Goal: Information Seeking & Learning: Learn about a topic

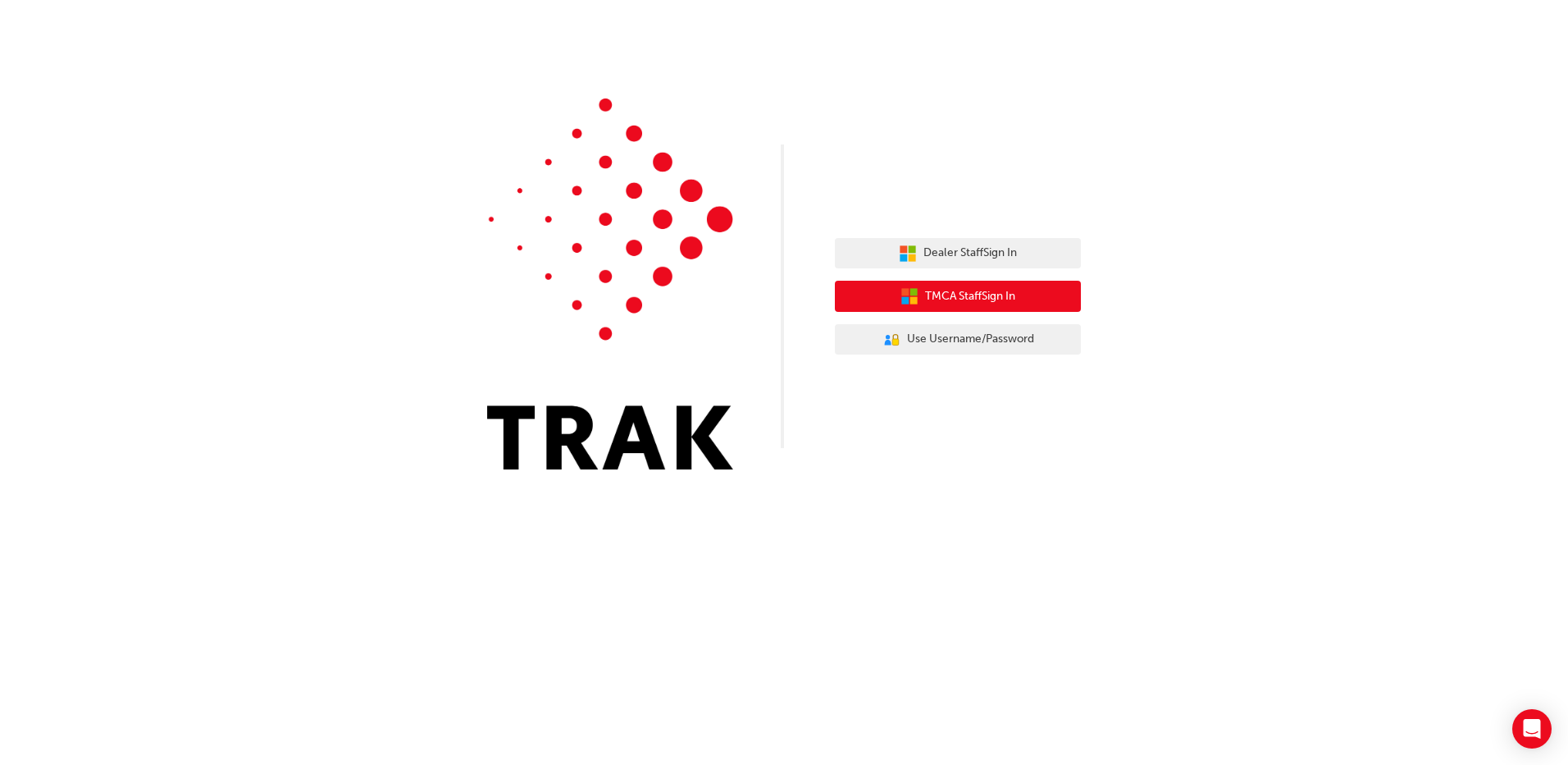
click at [984, 295] on span "TMCA Staff Sign In" at bounding box center [969, 296] width 90 height 19
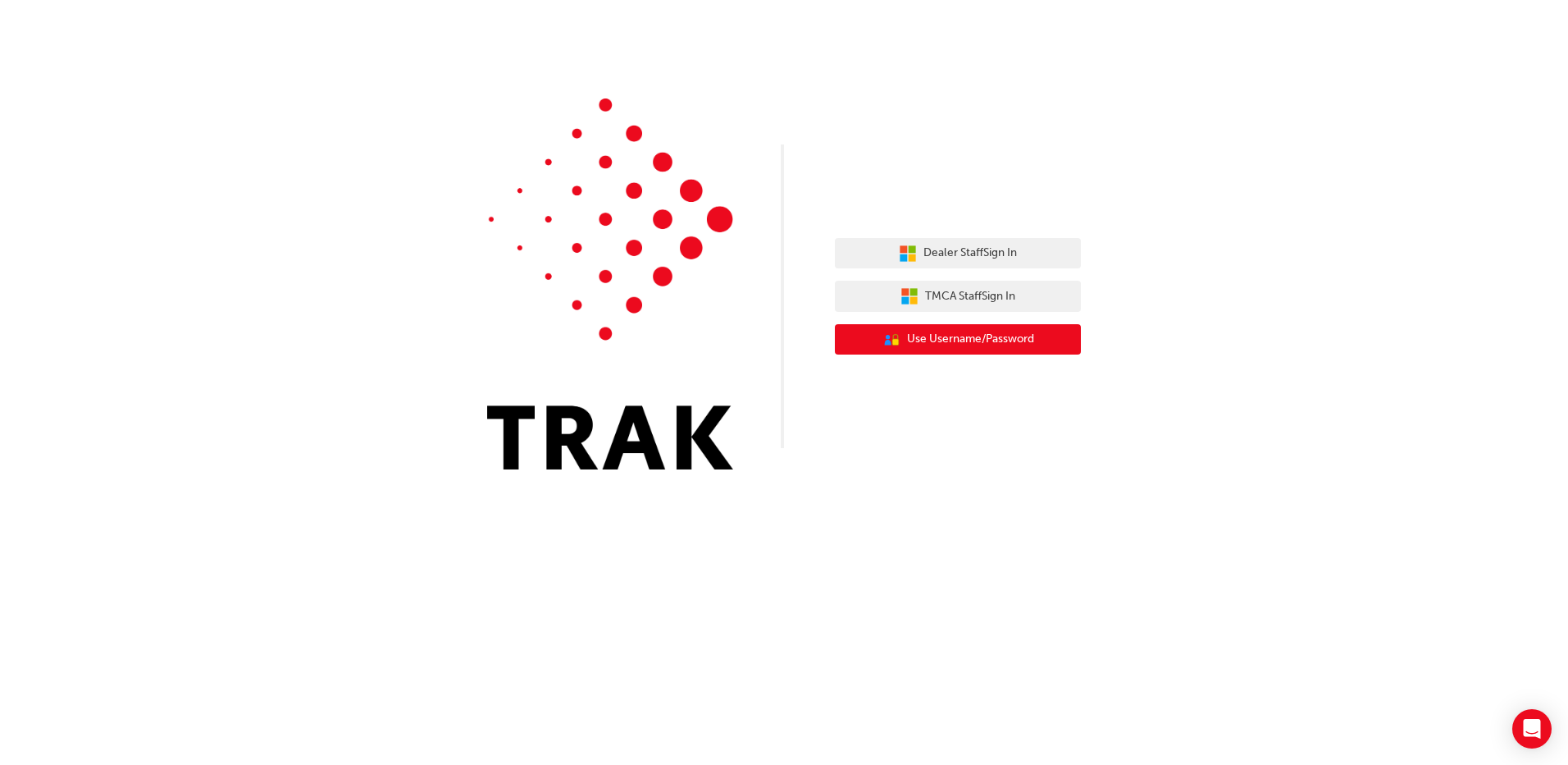
click at [991, 334] on span "Use Username/Password" at bounding box center [970, 339] width 127 height 19
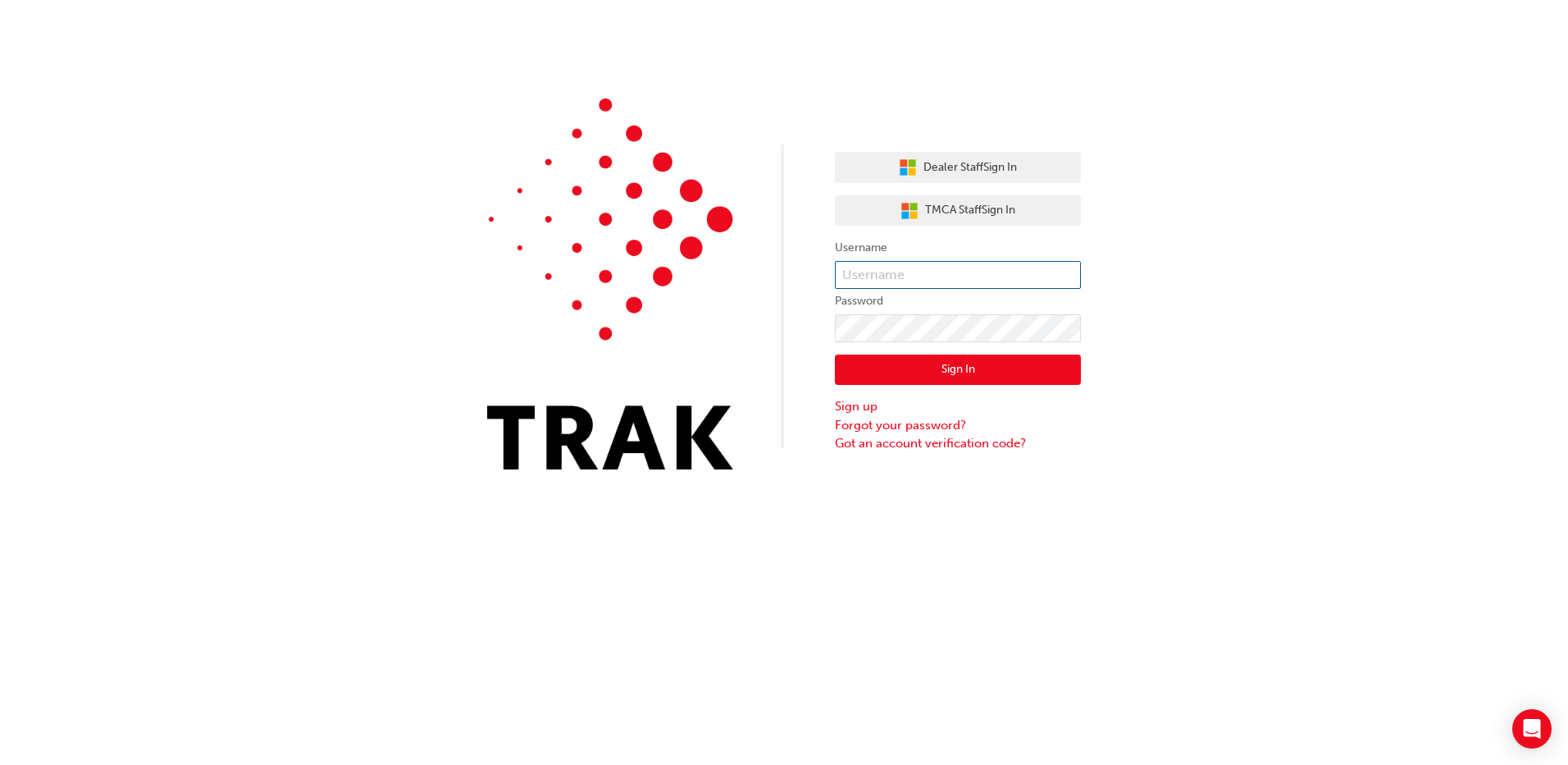
click at [963, 268] on input "text" at bounding box center [957, 274] width 246 height 28
type input "[PERSON_NAME][EMAIL_ADDRESS][DOMAIN_NAME]"
click button "Sign In" at bounding box center [957, 370] width 246 height 31
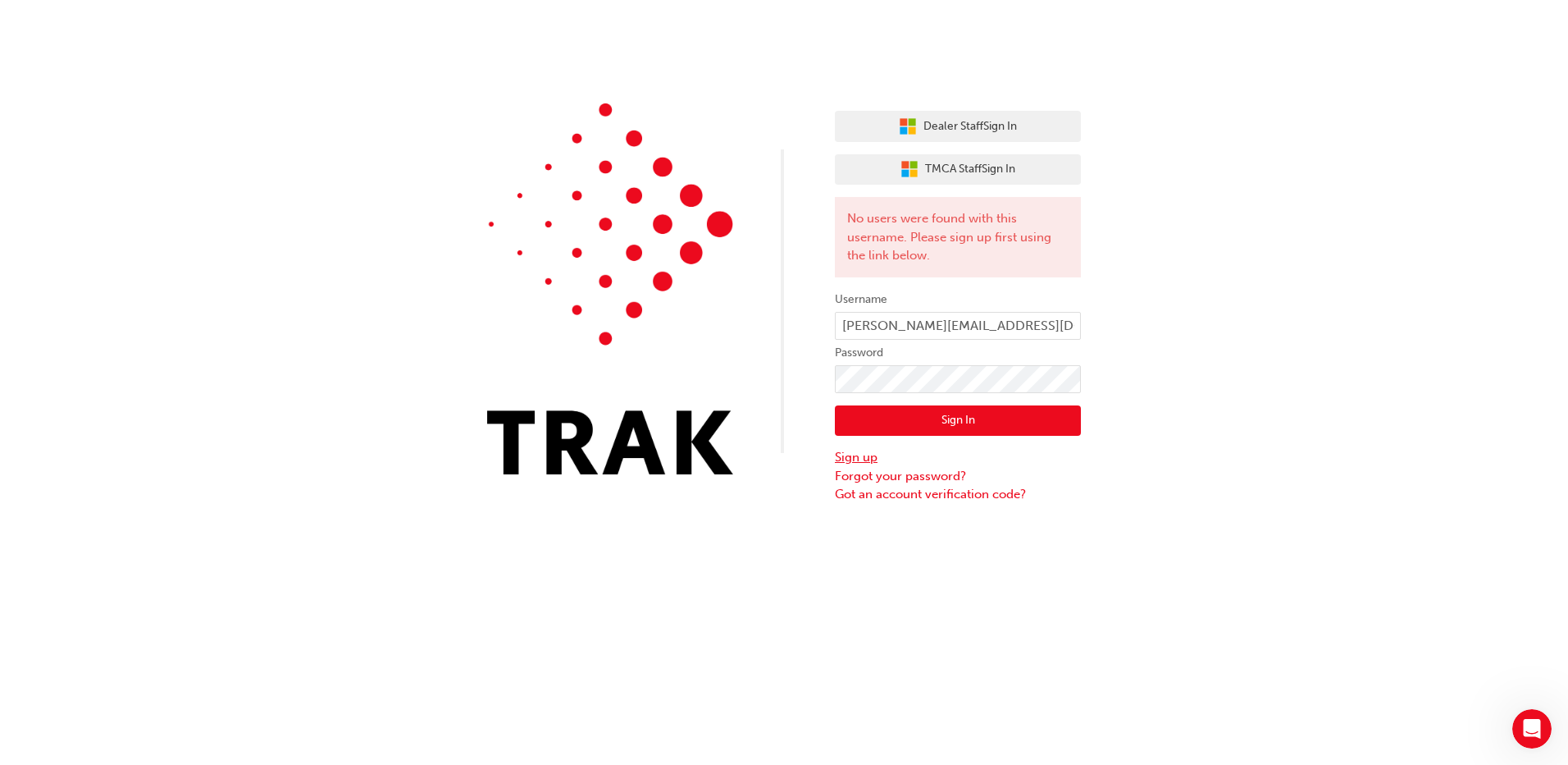
click at [863, 456] on link "Sign up" at bounding box center [957, 457] width 246 height 19
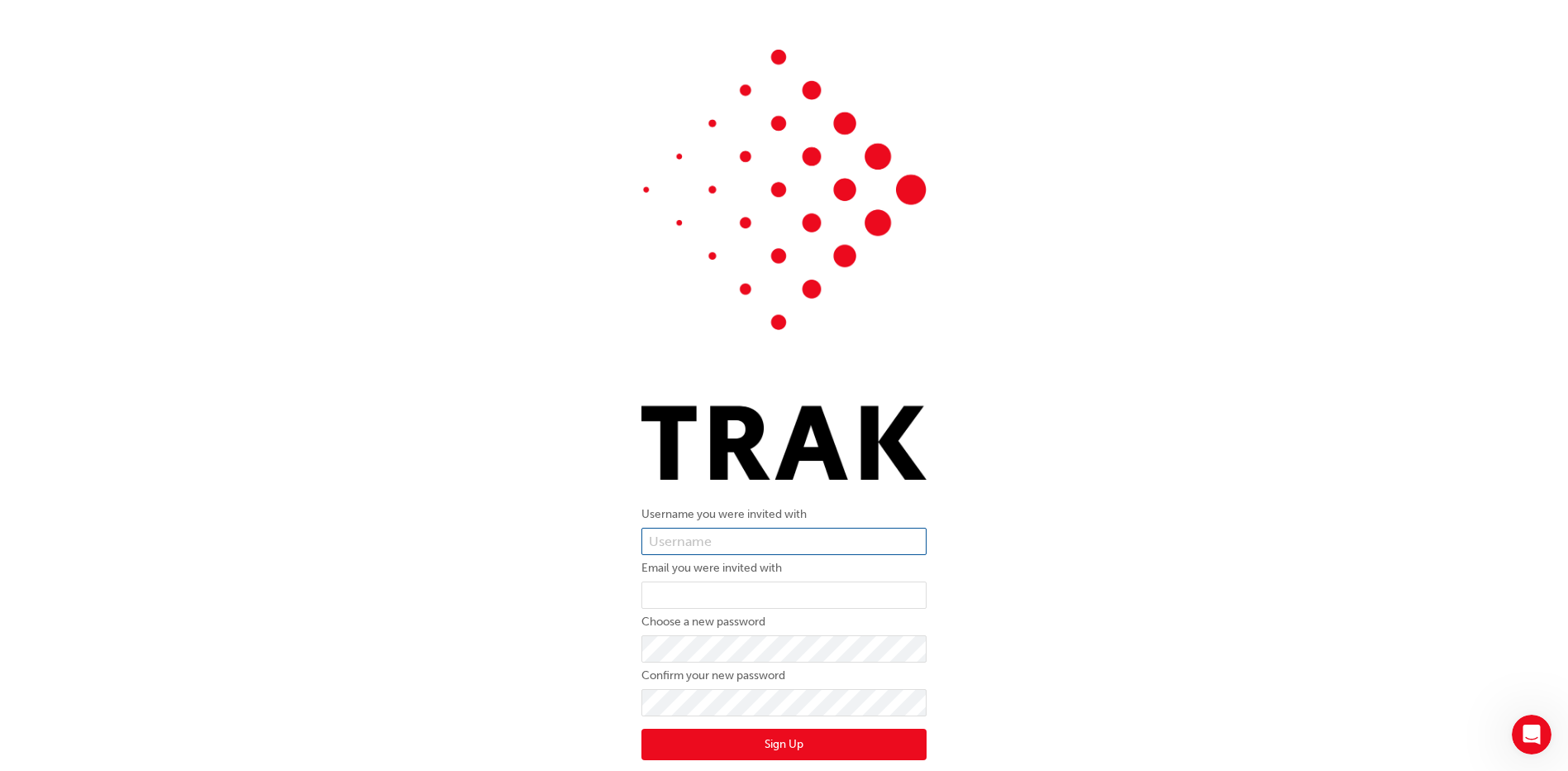
click at [777, 543] on input "text" at bounding box center [784, 541] width 286 height 28
type input "[PERSON_NAME][EMAIL_ADDRESS][DOMAIN_NAME]"
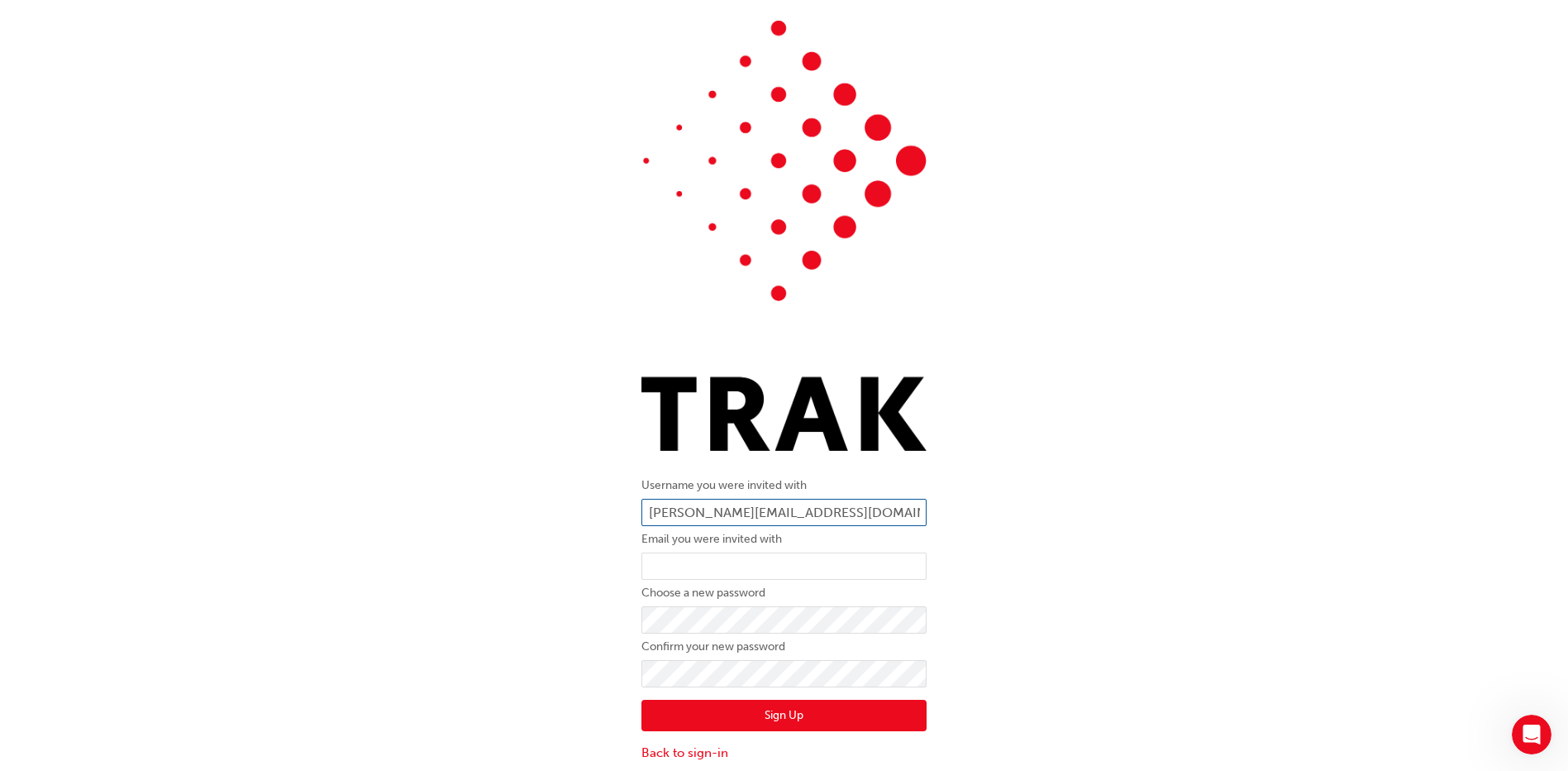
scroll to position [37, 0]
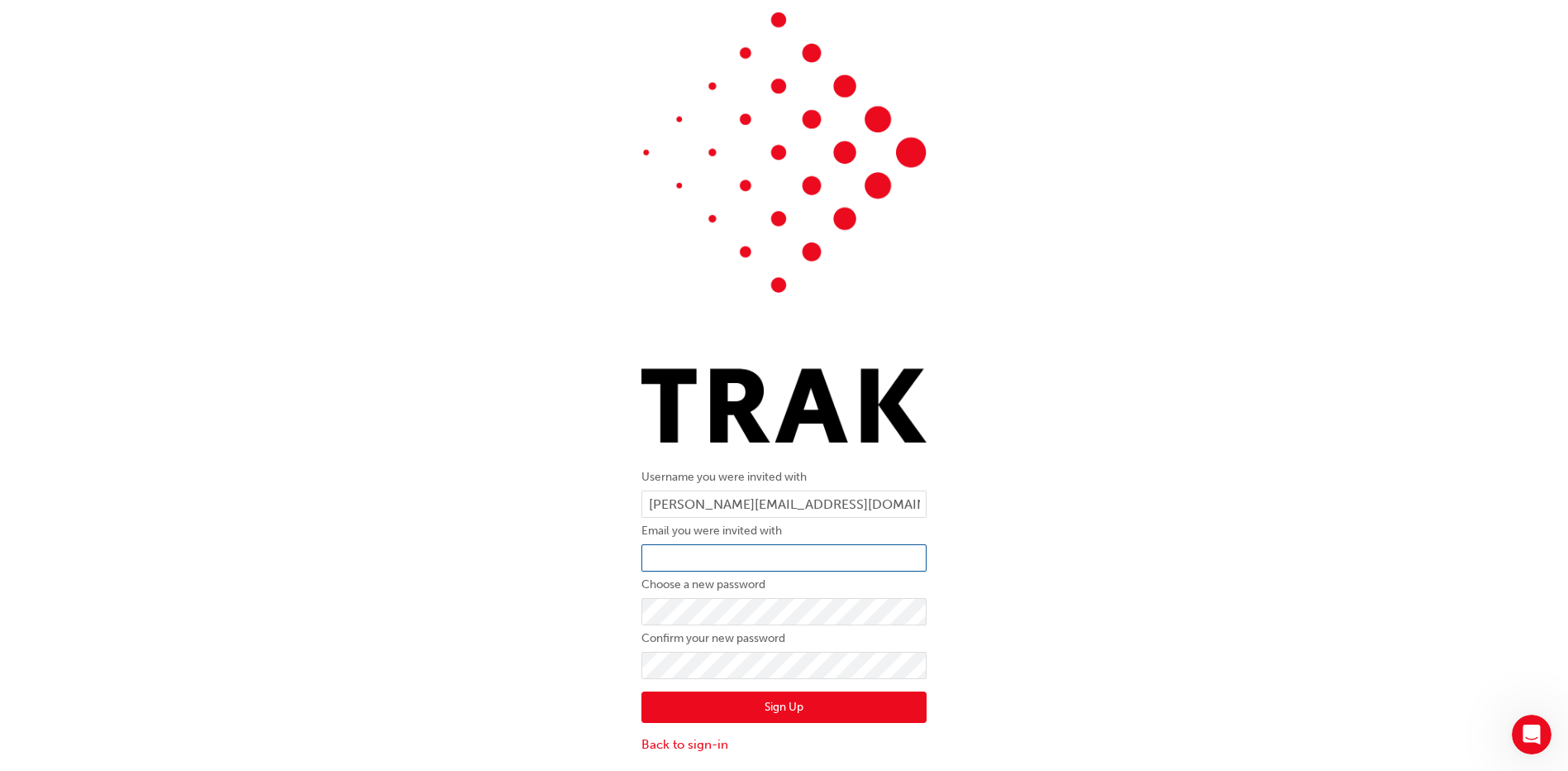
click at [719, 562] on input "email" at bounding box center [784, 558] width 286 height 28
type input "emilys@clintons.com.au"
click at [885, 713] on button "Sign Up" at bounding box center [784, 706] width 286 height 32
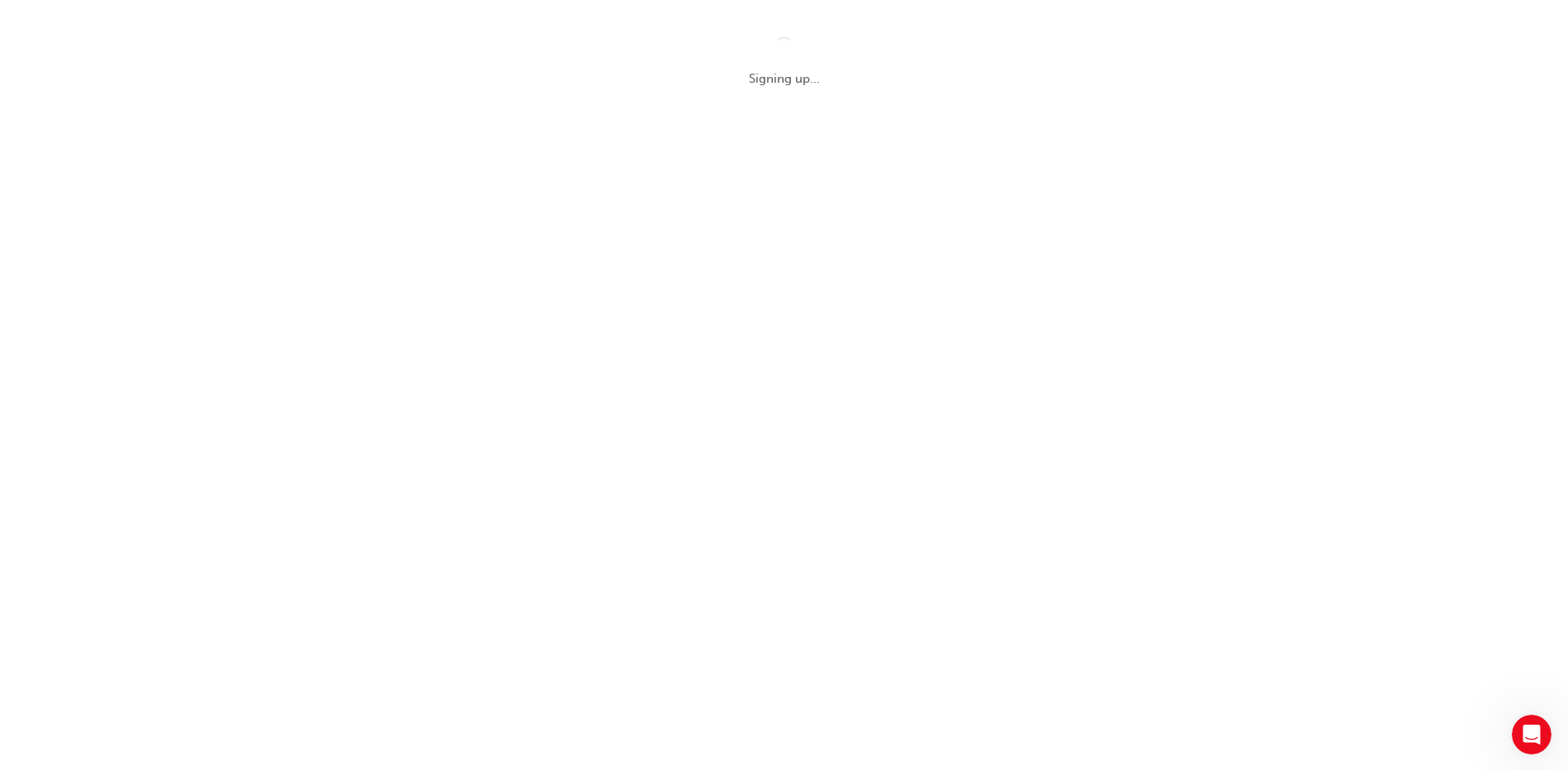
scroll to position [0, 0]
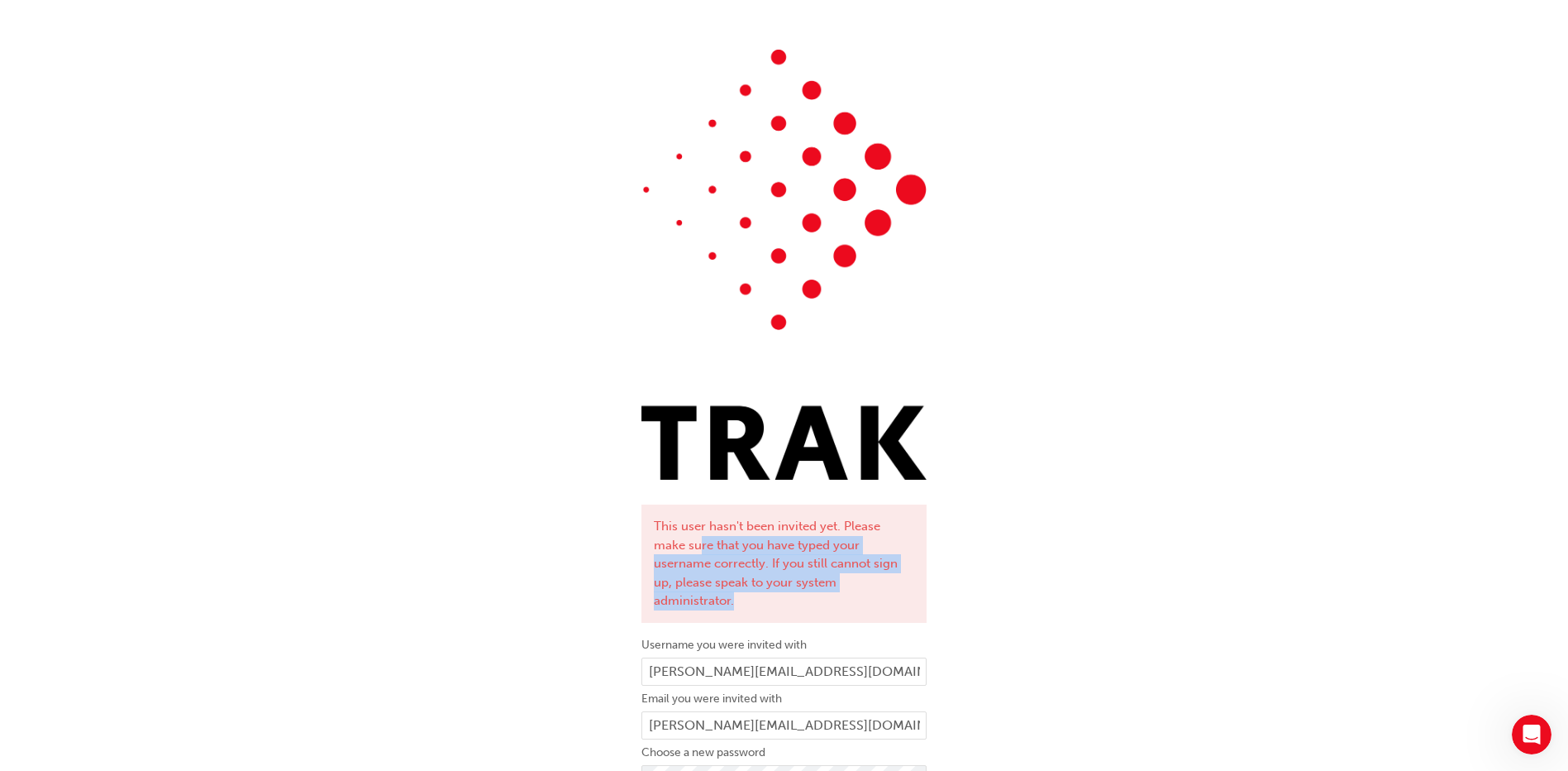
drag, startPoint x: 664, startPoint y: 536, endPoint x: 906, endPoint y: 594, distance: 248.9
click at [906, 594] on div "This user hasn't been invited yet. Please make sure that you have typed your us…" at bounding box center [784, 563] width 286 height 118
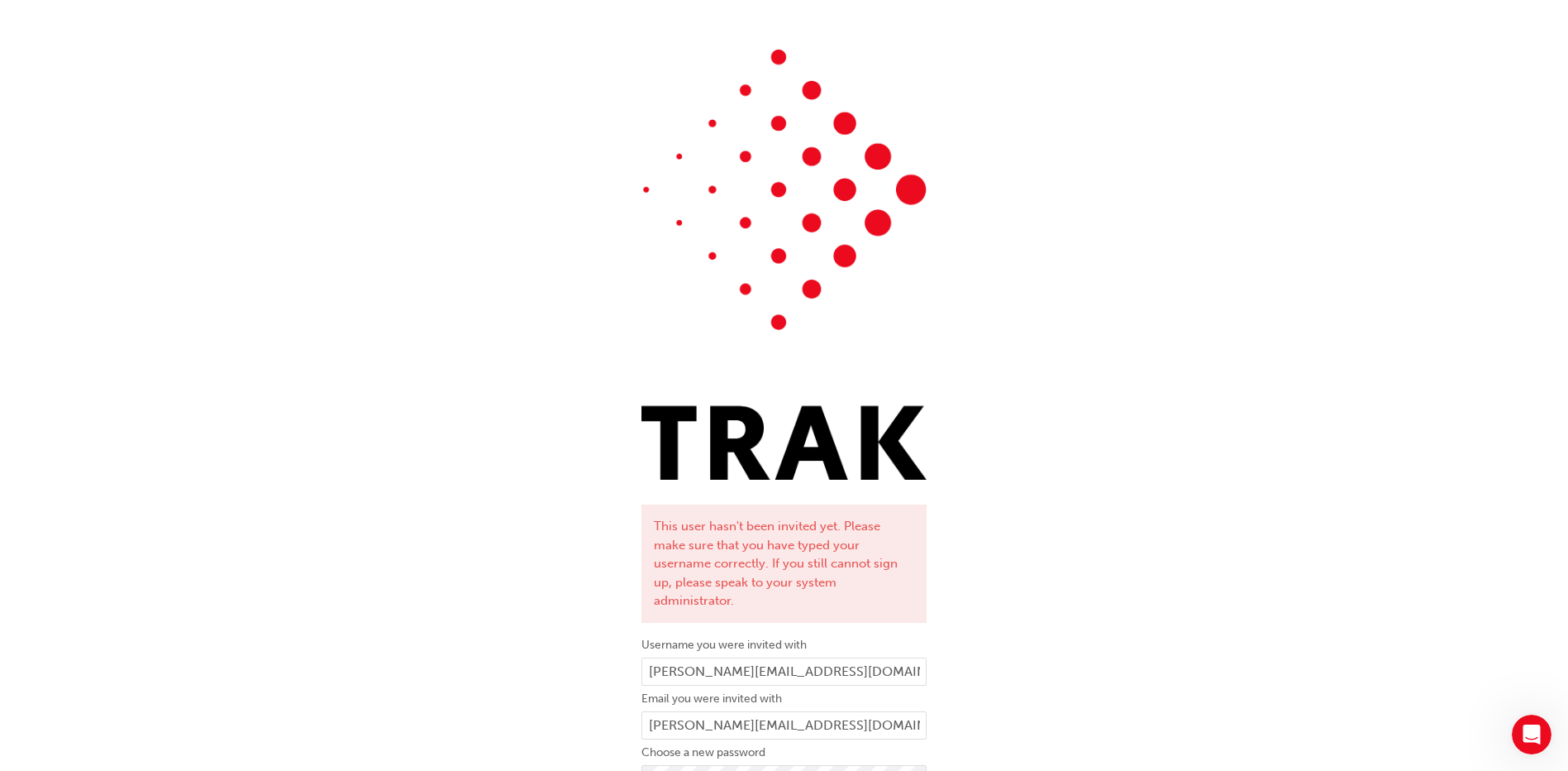
click at [1116, 337] on div "This user hasn't been invited yet. Please make sure that you have typed your us…" at bounding box center [784, 485] width 1568 height 896
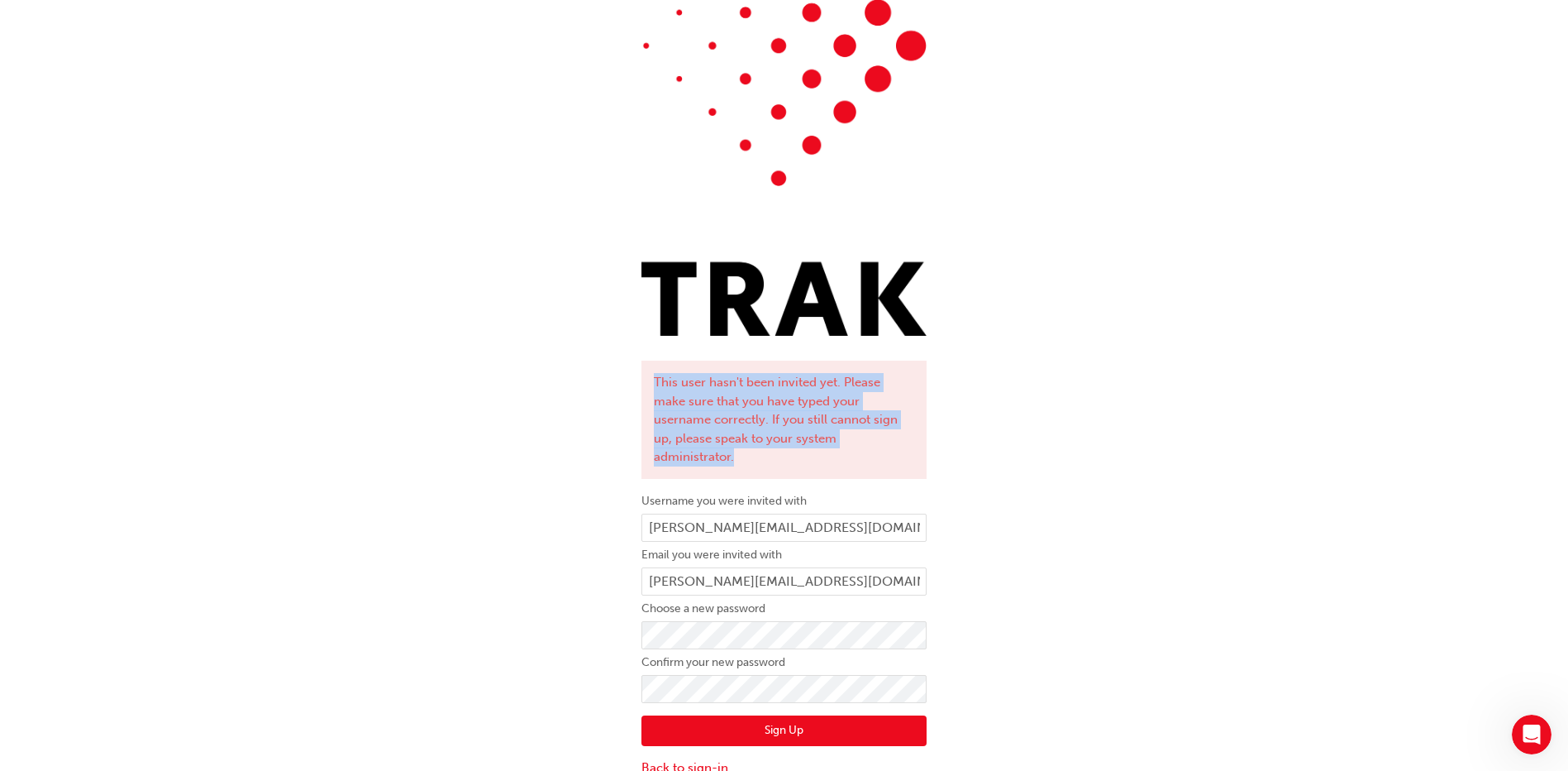
drag, startPoint x: 649, startPoint y: 372, endPoint x: 921, endPoint y: 435, distance: 279.2
click at [921, 435] on div "This user hasn't been invited yet. Please make sure that you have typed your us…" at bounding box center [784, 419] width 286 height 118
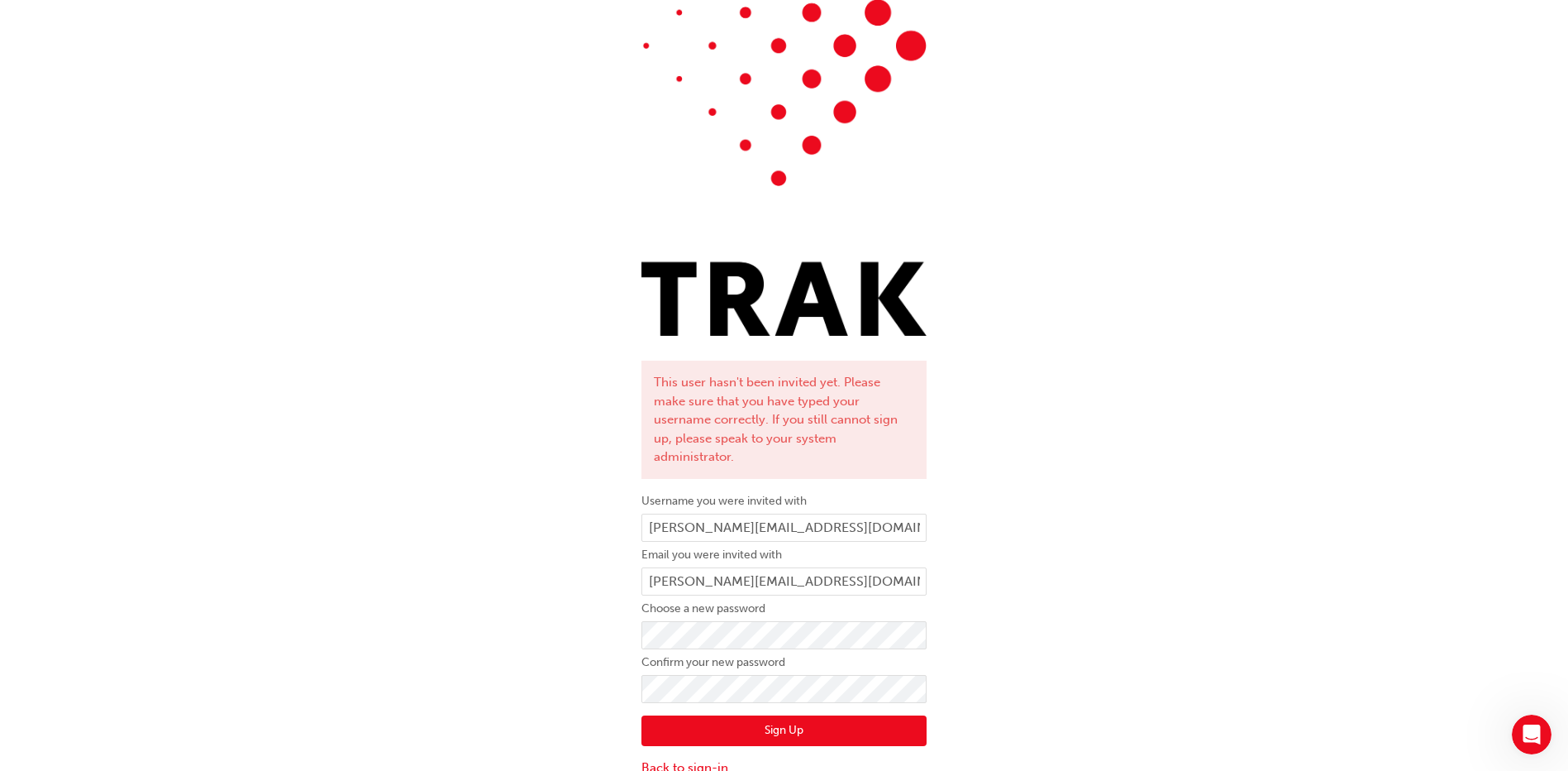
click at [753, 715] on button "Sign Up" at bounding box center [784, 730] width 286 height 32
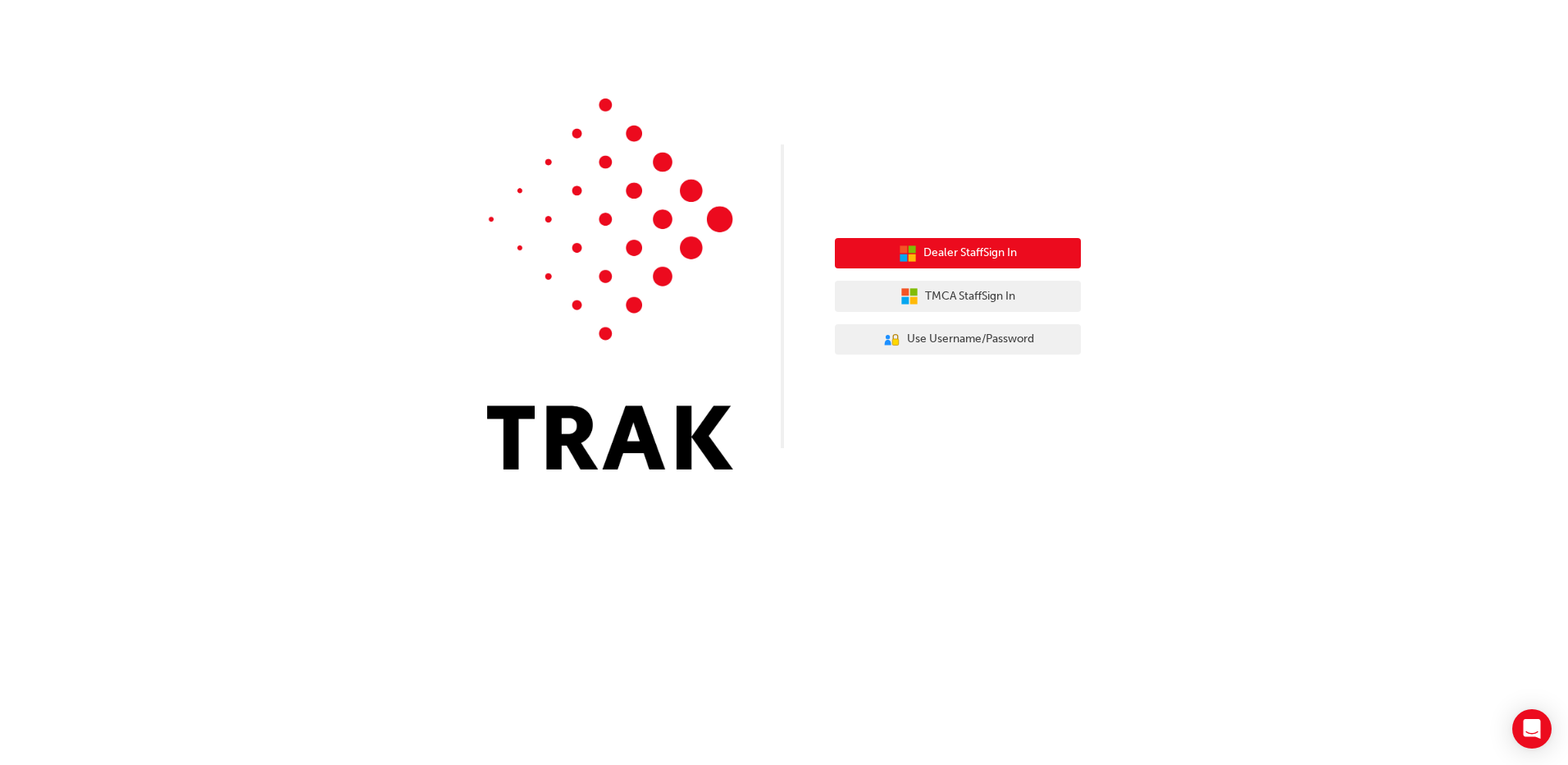
click at [1003, 265] on button "Dealer Staff Sign In" at bounding box center [957, 253] width 246 height 31
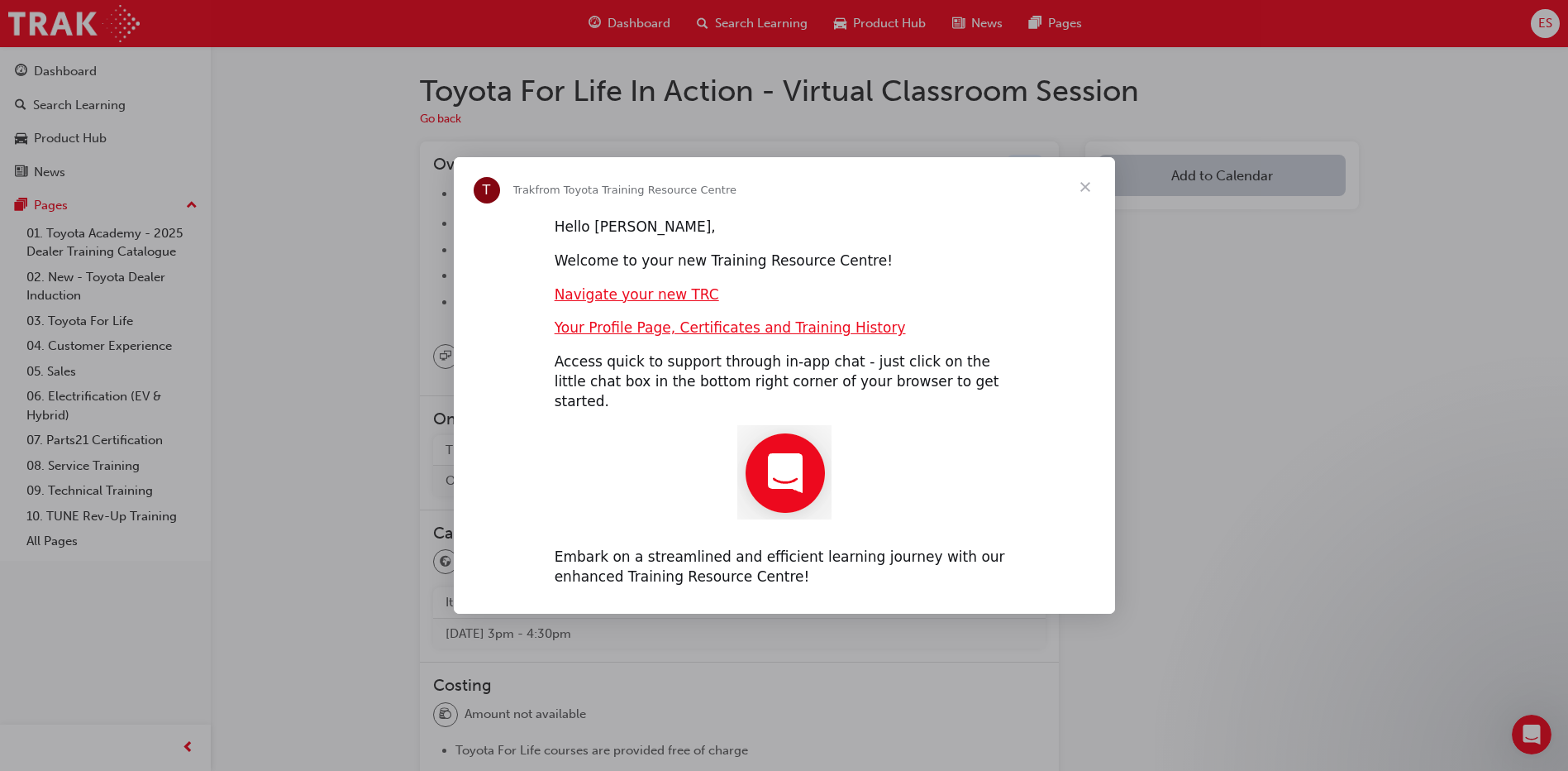
click at [1079, 195] on span "Close" at bounding box center [1085, 186] width 59 height 59
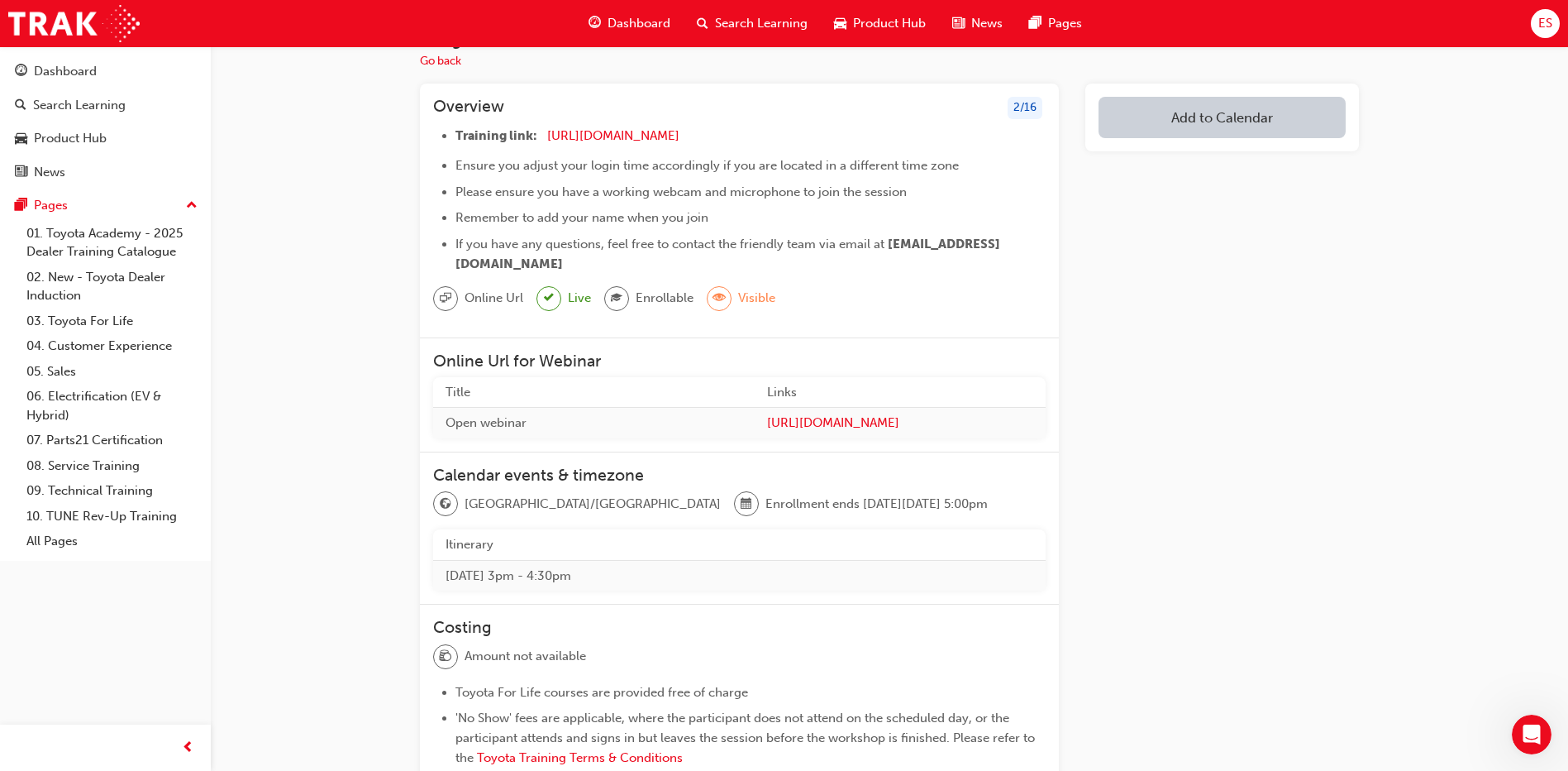
scroll to position [83, 0]
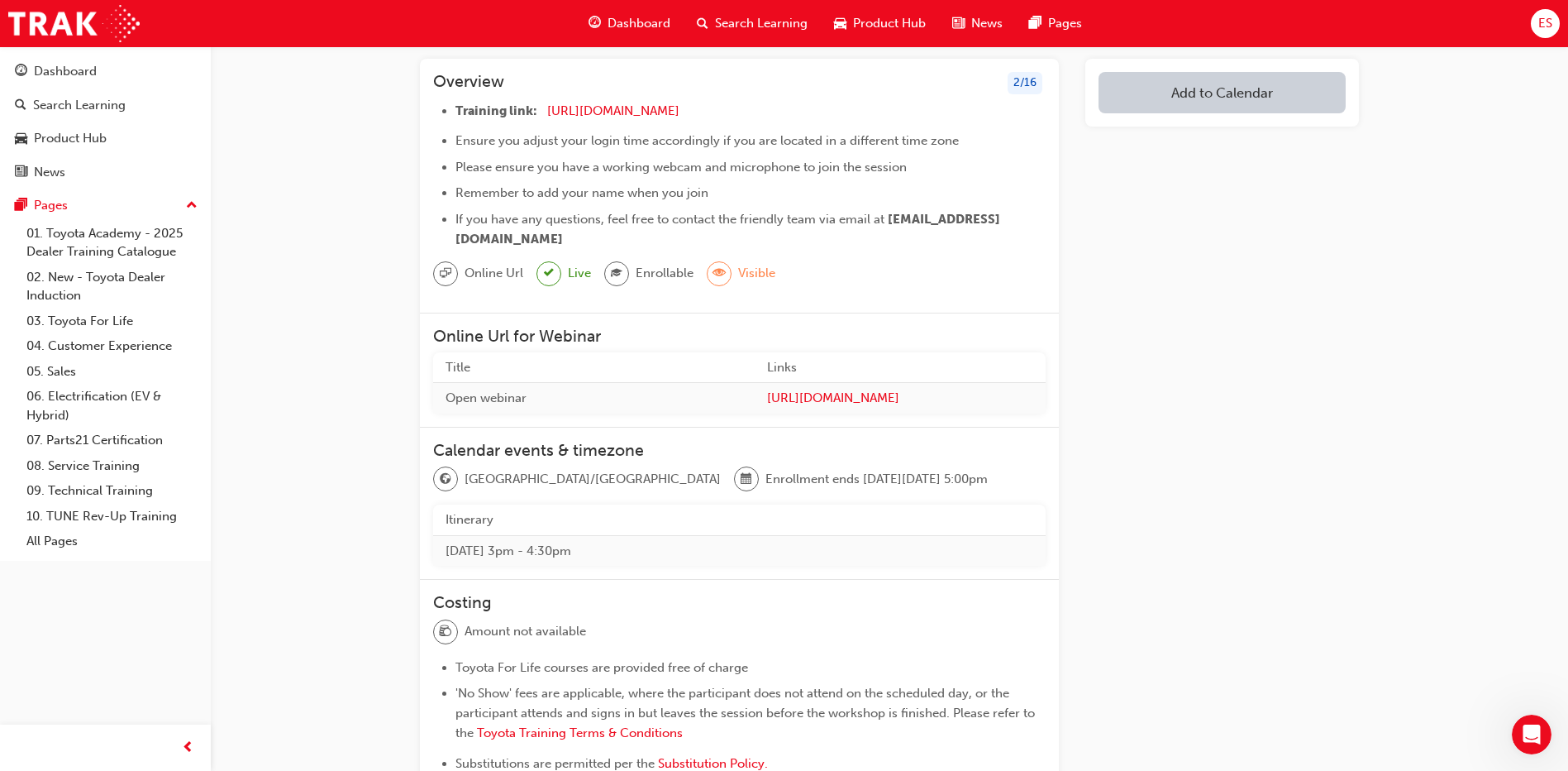
click at [740, 32] on span "Search Learning" at bounding box center [761, 23] width 93 height 19
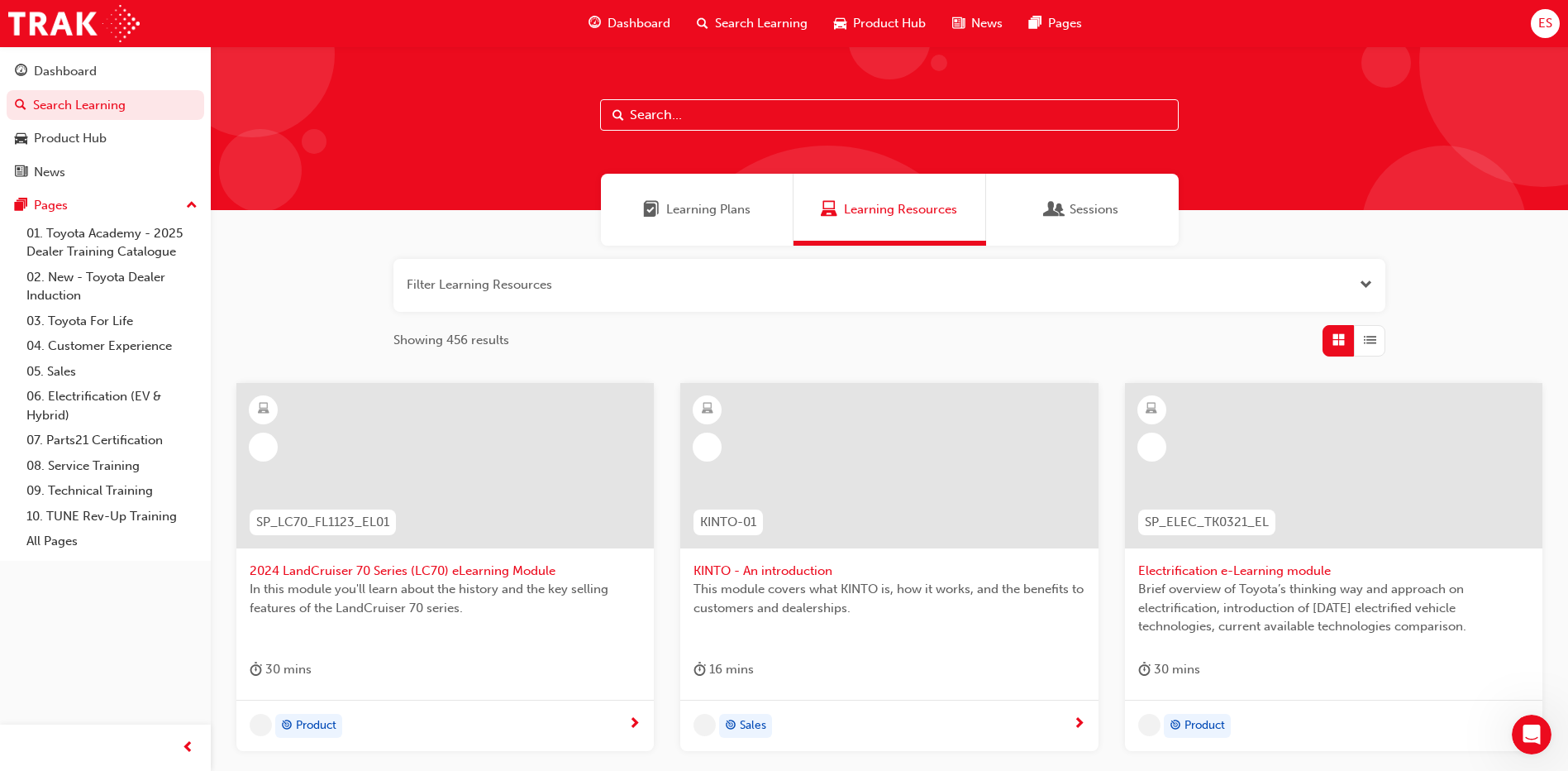
click at [711, 204] on span "Learning Plans" at bounding box center [709, 209] width 85 height 19
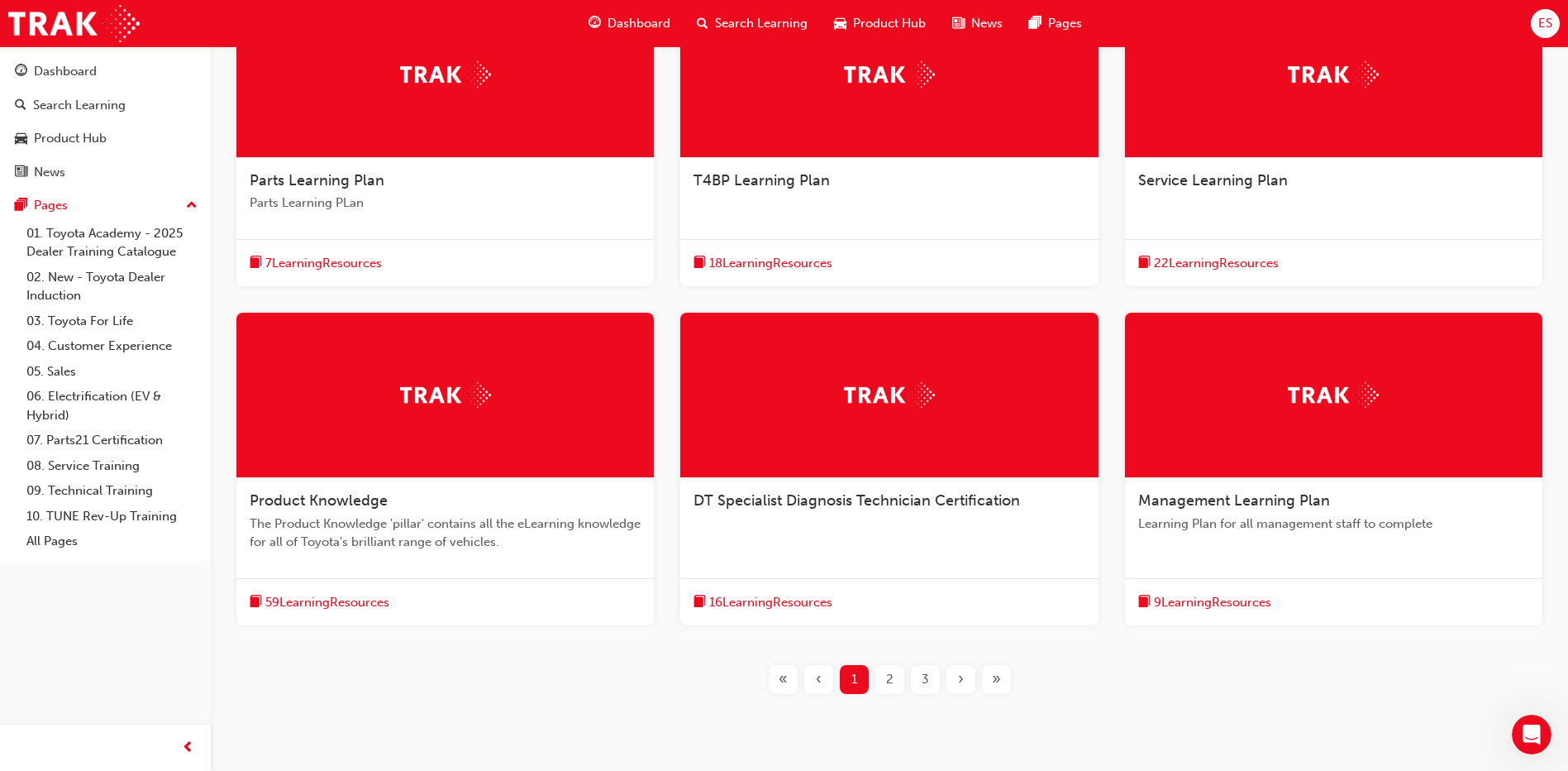
scroll to position [448, 0]
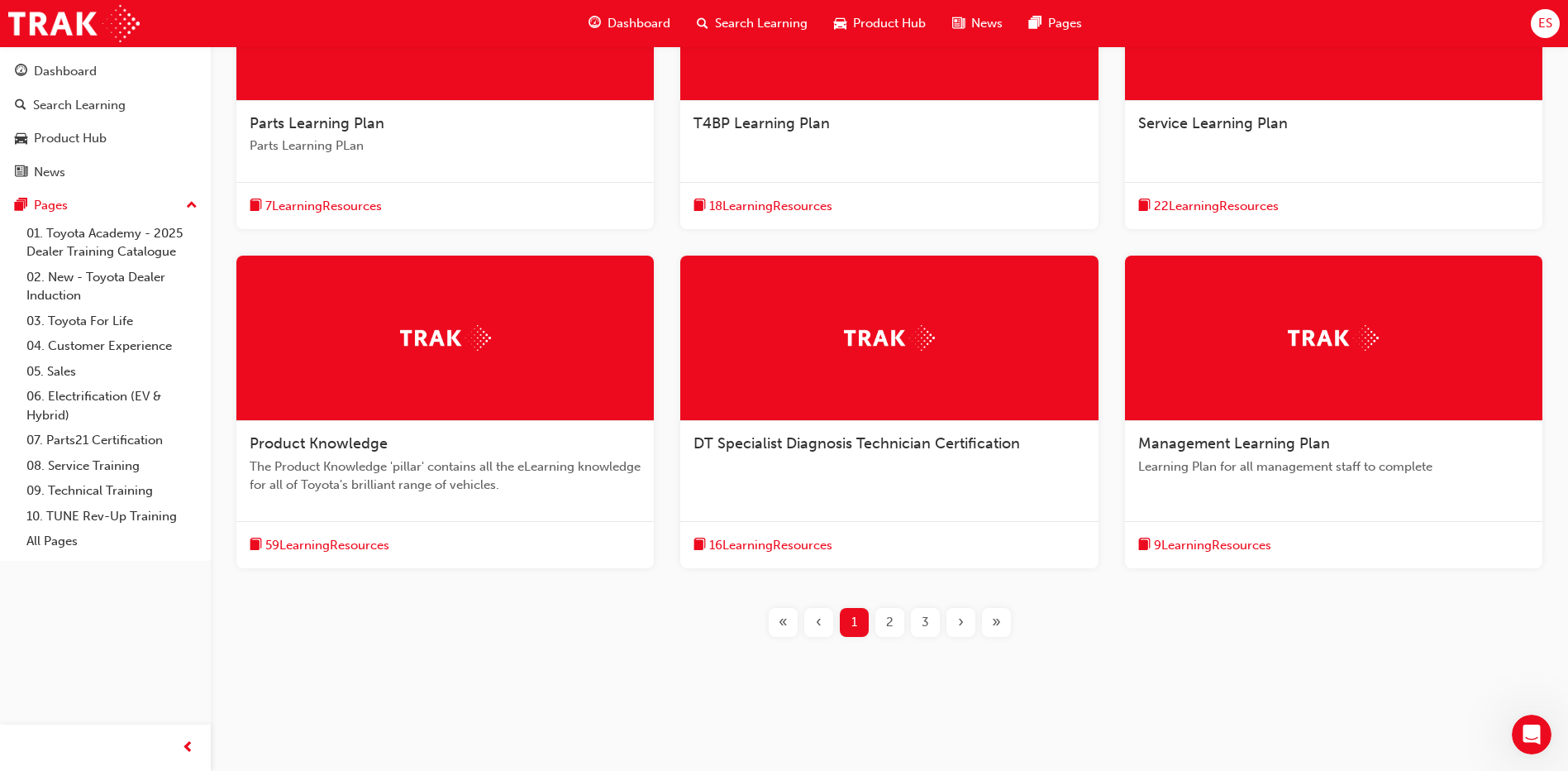
click at [888, 614] on span "2" at bounding box center [890, 621] width 7 height 19
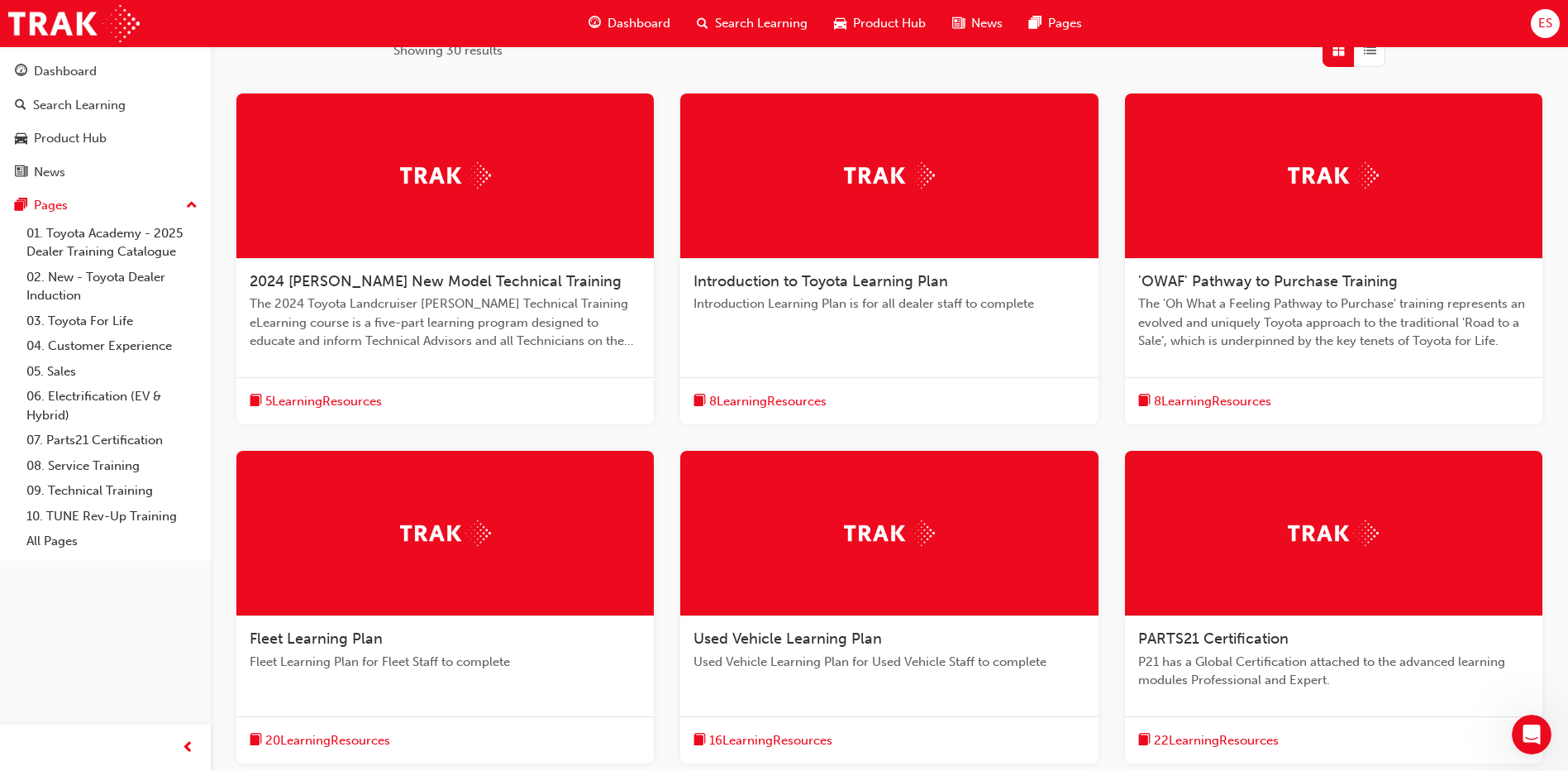
scroll to position [365, 0]
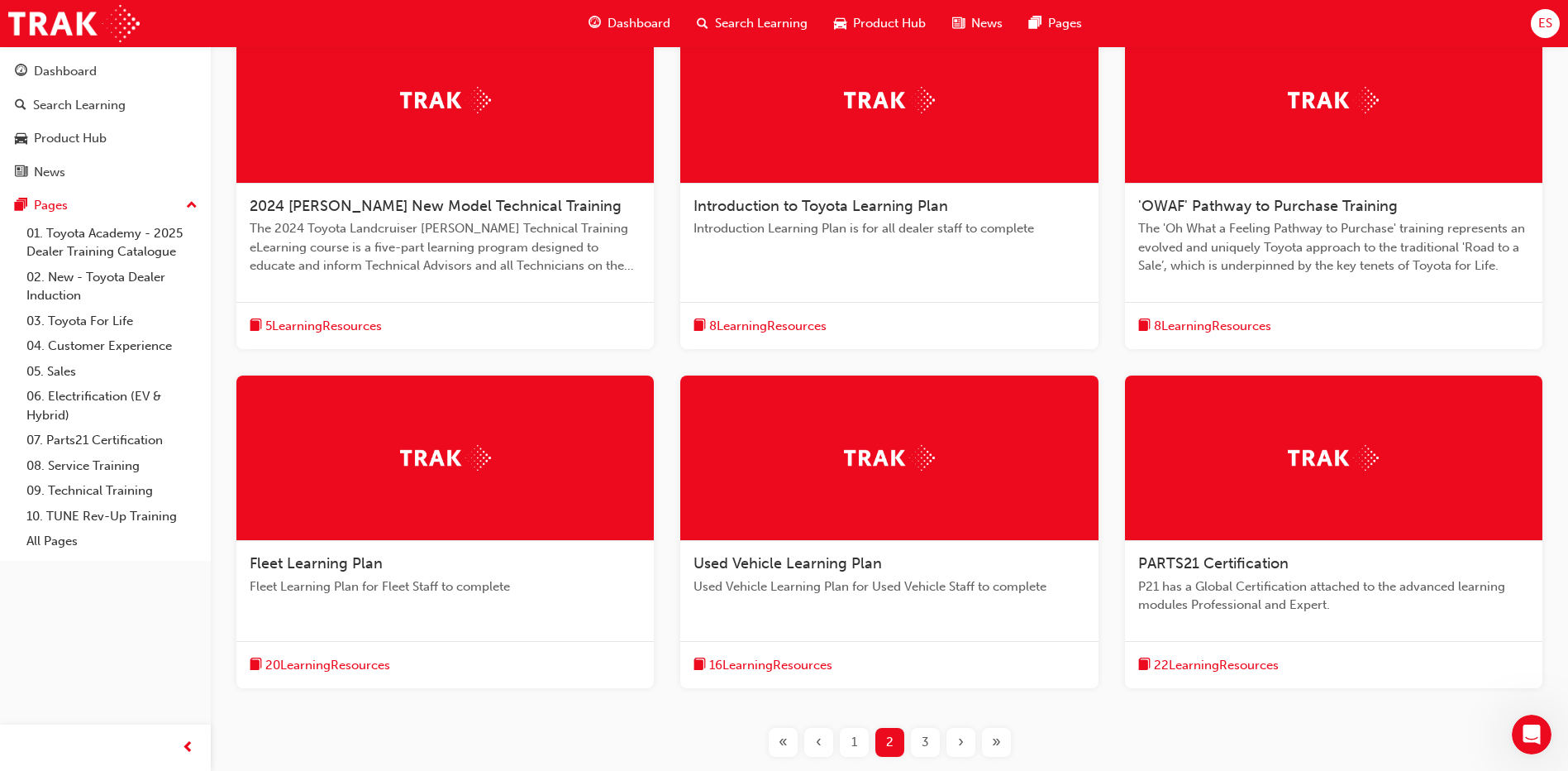
click at [931, 741] on div "3" at bounding box center [926, 742] width 29 height 29
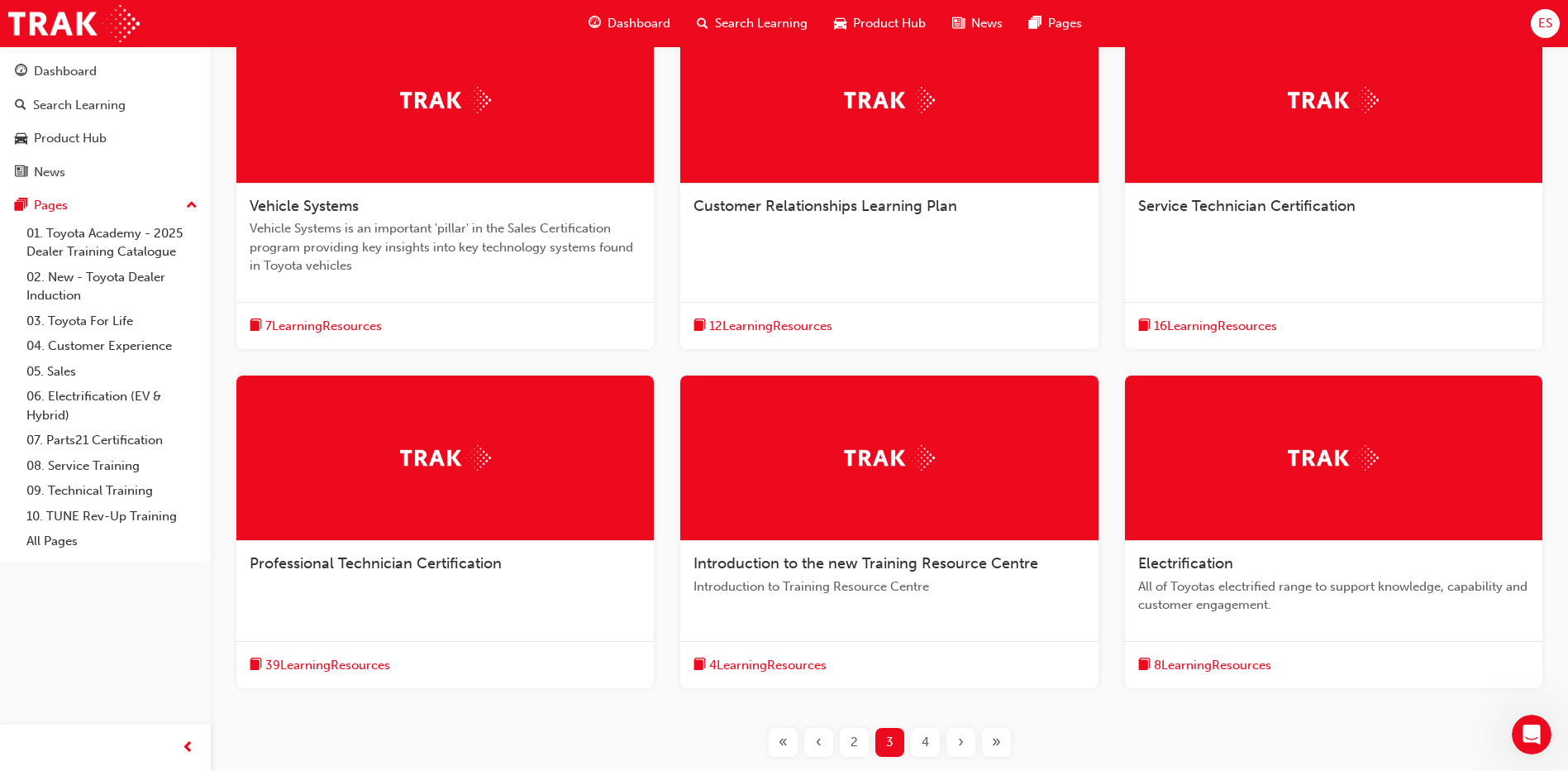
click at [858, 735] on div "2" at bounding box center [855, 742] width 29 height 29
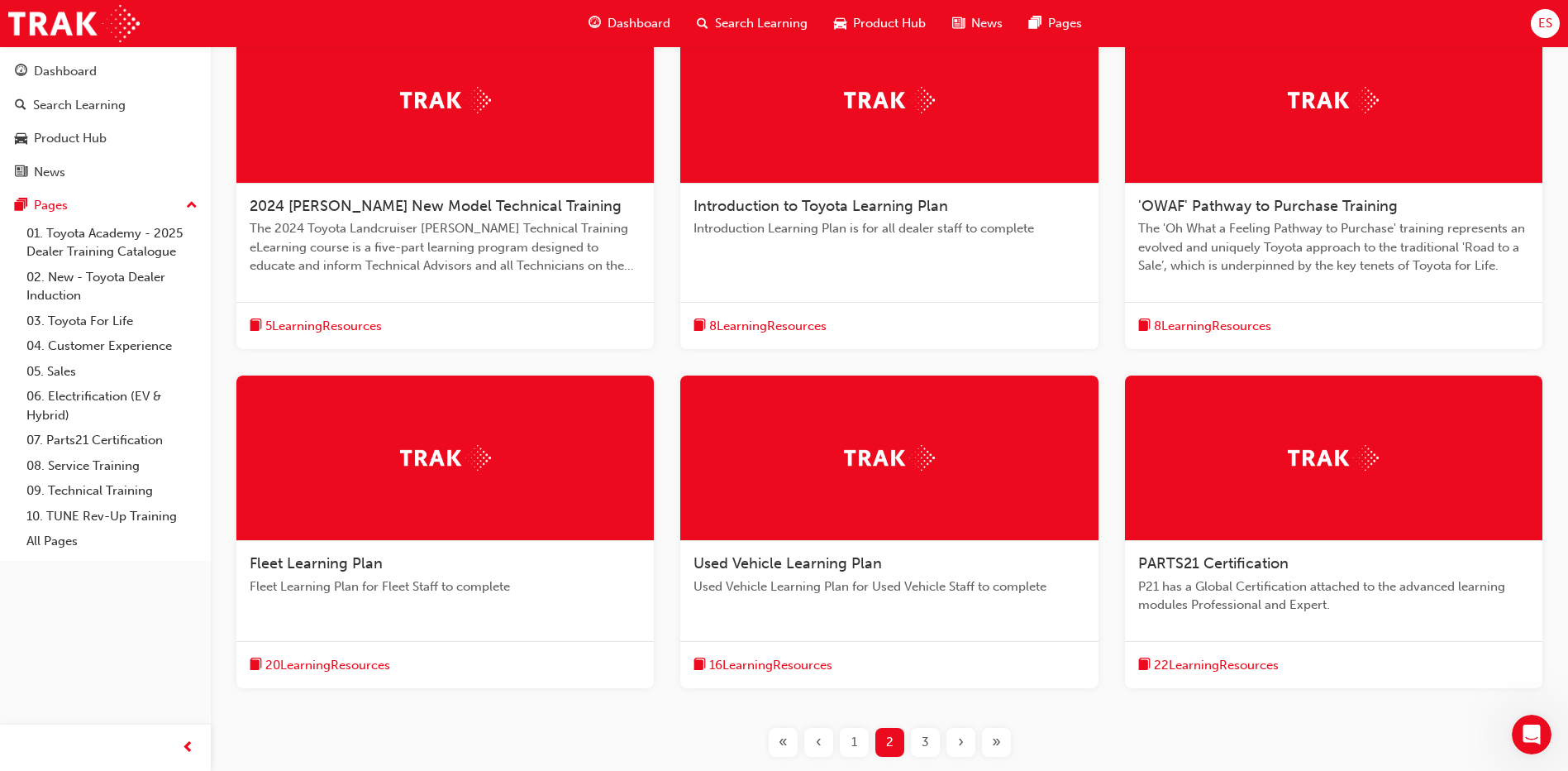
click at [831, 129] on div at bounding box center [889, 101] width 418 height 166
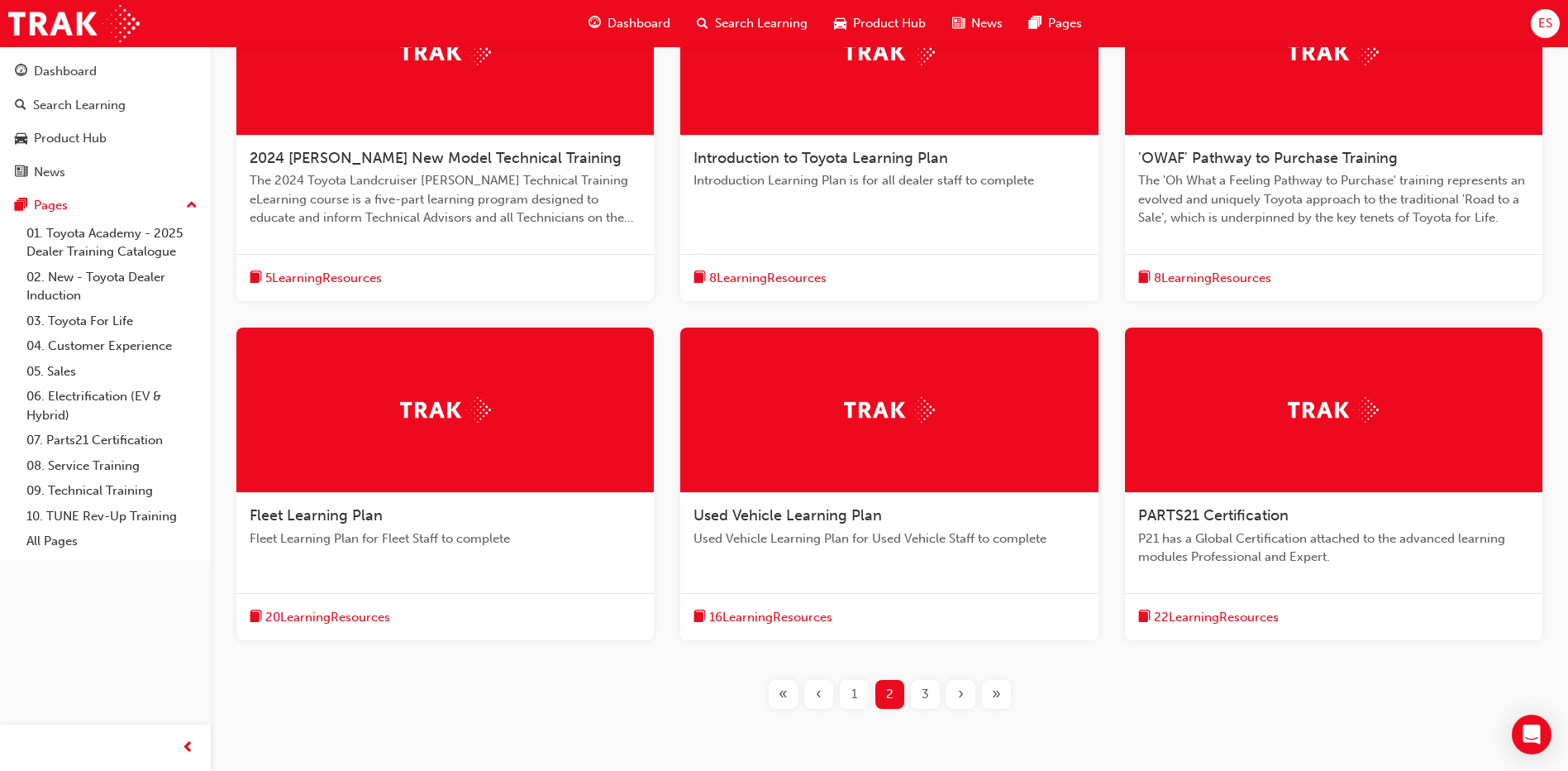
scroll to position [413, 0]
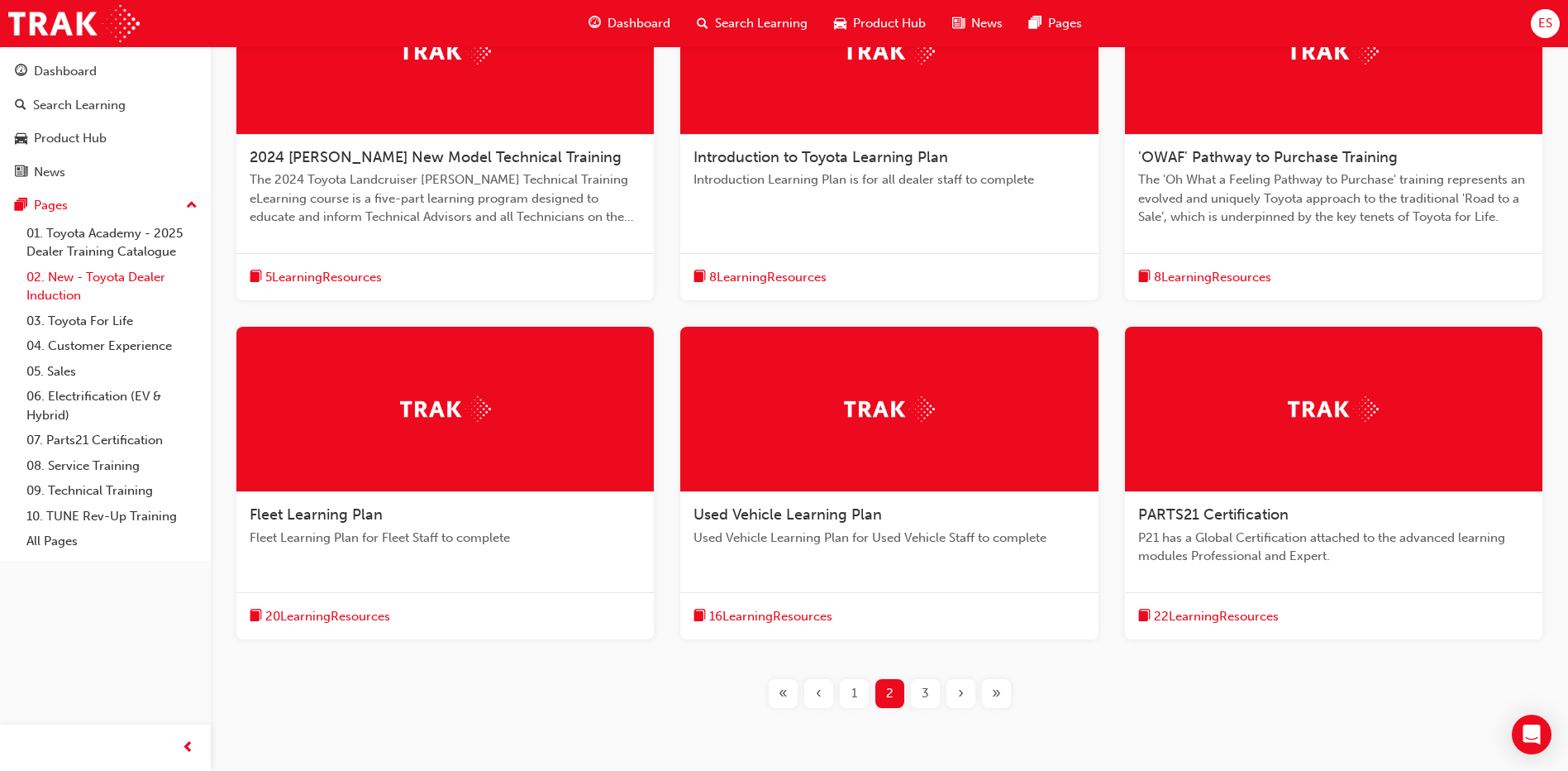
click at [124, 278] on link "02. New - Toyota Dealer Induction" at bounding box center [112, 286] width 185 height 44
